Goal: Information Seeking & Learning: Find specific fact

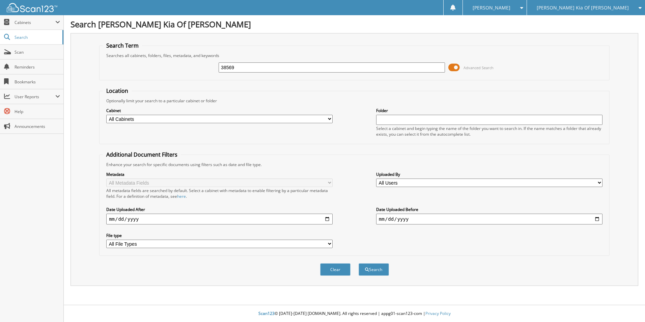
type input "38569"
click at [359, 263] on button "Search" at bounding box center [374, 269] width 30 height 12
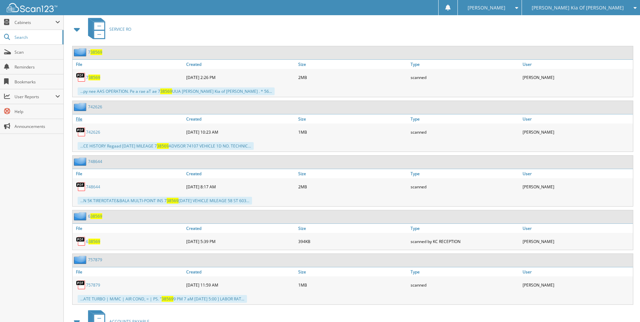
scroll to position [389, 0]
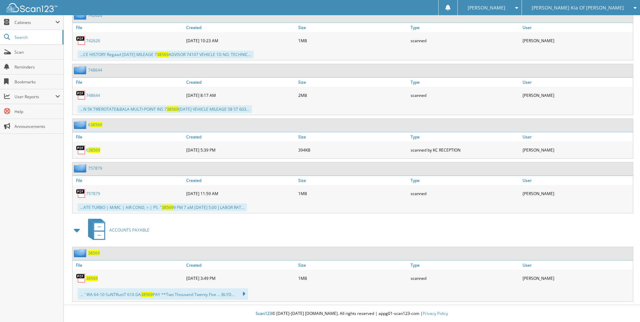
click at [90, 280] on span "38569" at bounding box center [92, 278] width 12 height 6
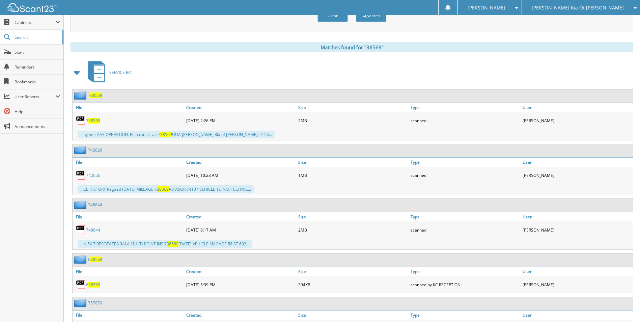
scroll to position [18, 0]
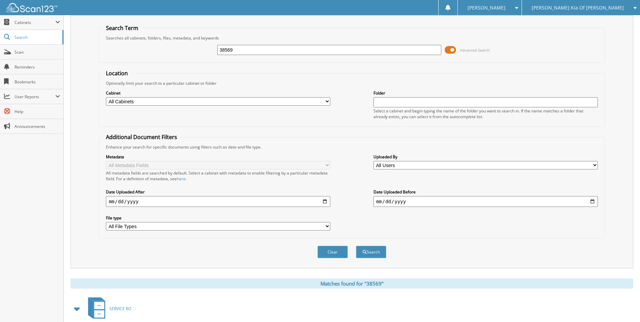
drag, startPoint x: 250, startPoint y: 49, endPoint x: 179, endPoint y: 51, distance: 70.9
click at [179, 51] on div "38569 Advanced Search" at bounding box center [352, 50] width 498 height 18
type input "37382"
click at [356, 246] on button "Search" at bounding box center [371, 252] width 30 height 12
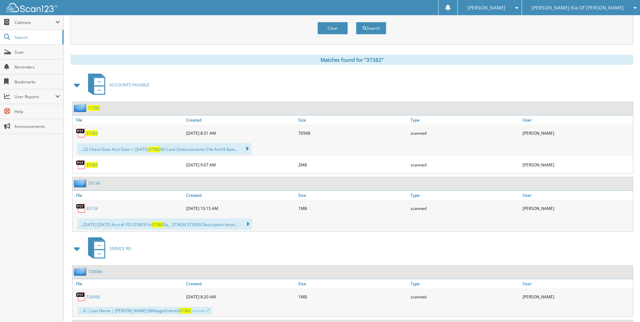
scroll to position [235, 0]
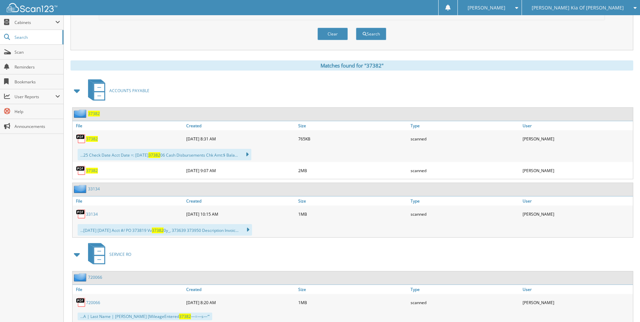
click at [94, 139] on span "37382" at bounding box center [92, 139] width 12 height 6
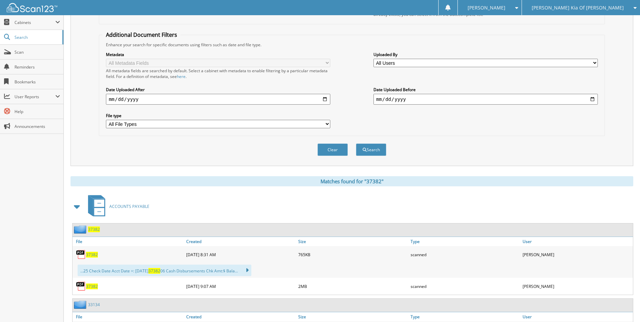
scroll to position [33, 0]
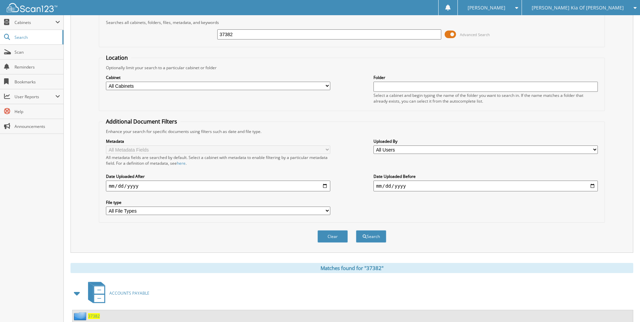
drag, startPoint x: 253, startPoint y: 34, endPoint x: 141, endPoint y: 38, distance: 112.7
click at [141, 38] on div "37382 Advanced Search" at bounding box center [352, 34] width 498 height 18
type input "367164"
click at [356, 230] on button "Search" at bounding box center [371, 236] width 30 height 12
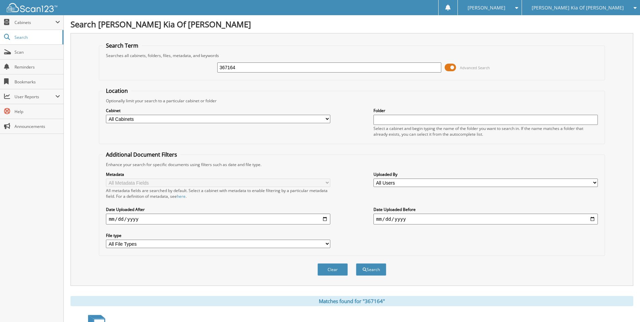
click at [255, 62] on div "367164 Advanced Search" at bounding box center [352, 67] width 498 height 18
drag, startPoint x: 252, startPoint y: 68, endPoint x: 159, endPoint y: 69, distance: 93.8
click at [162, 69] on div "367164 Advanced Search" at bounding box center [352, 67] width 498 height 18
click at [356, 263] on button "Search" at bounding box center [371, 269] width 30 height 12
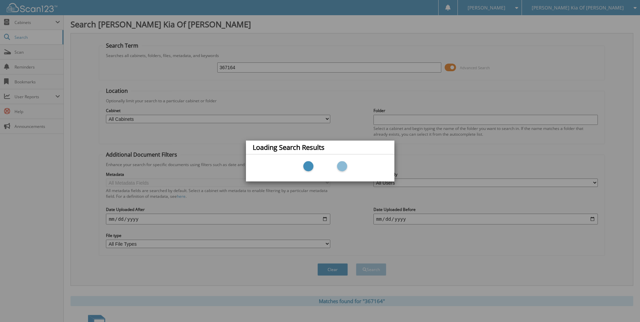
type input "8"
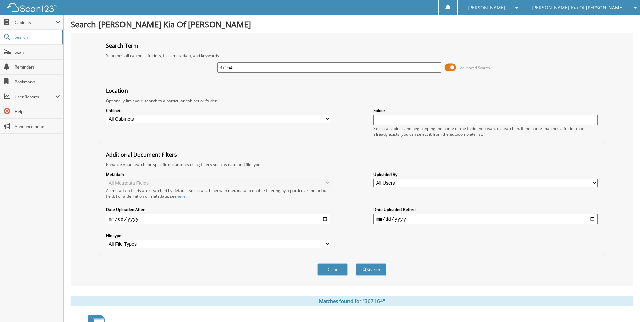
type input "37164"
click at [356, 263] on button "Search" at bounding box center [371, 269] width 30 height 12
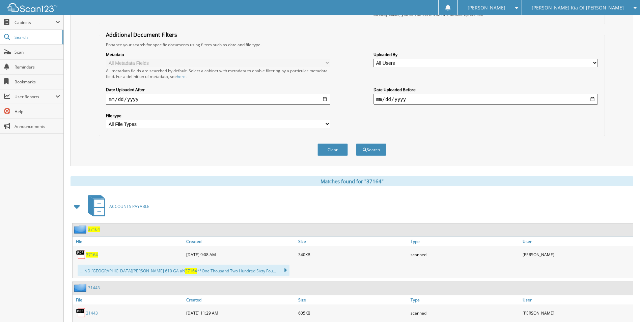
scroll to position [202, 0]
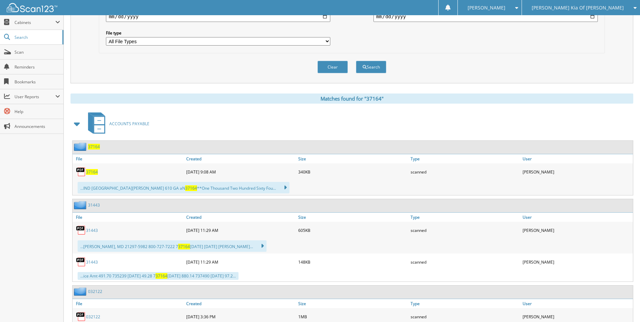
click at [92, 170] on span "37164" at bounding box center [92, 172] width 12 height 6
